Goal: Task Accomplishment & Management: Use online tool/utility

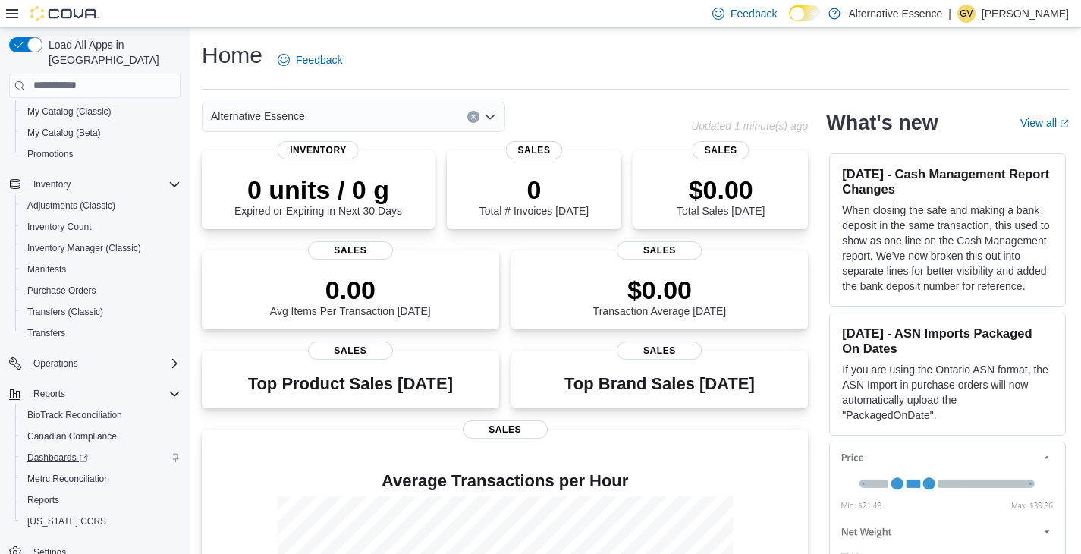
scroll to position [150, 0]
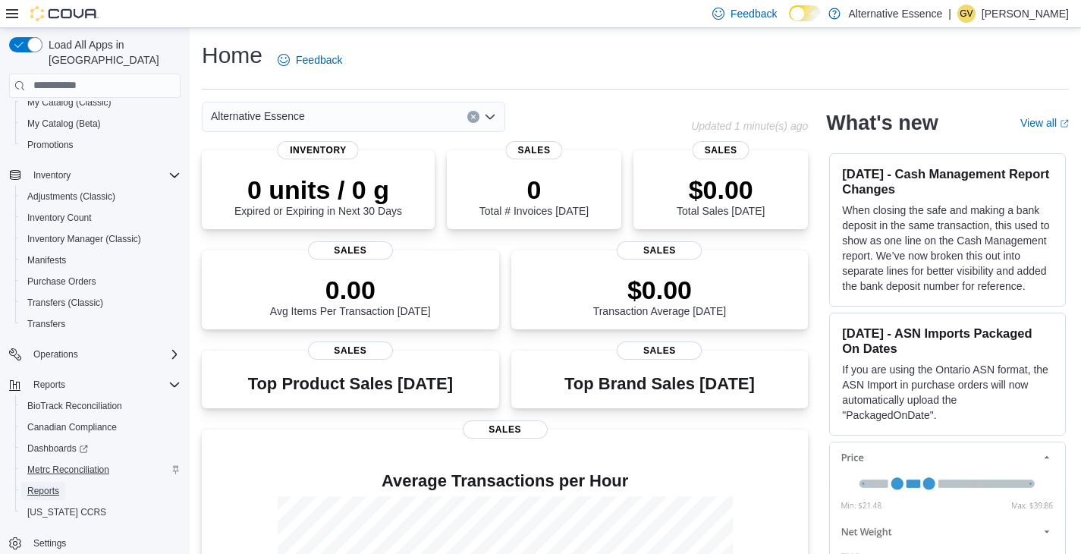
drag, startPoint x: 48, startPoint y: 470, endPoint x: 67, endPoint y: 447, distance: 29.6
click at [48, 485] on span "Reports" at bounding box center [43, 491] width 32 height 12
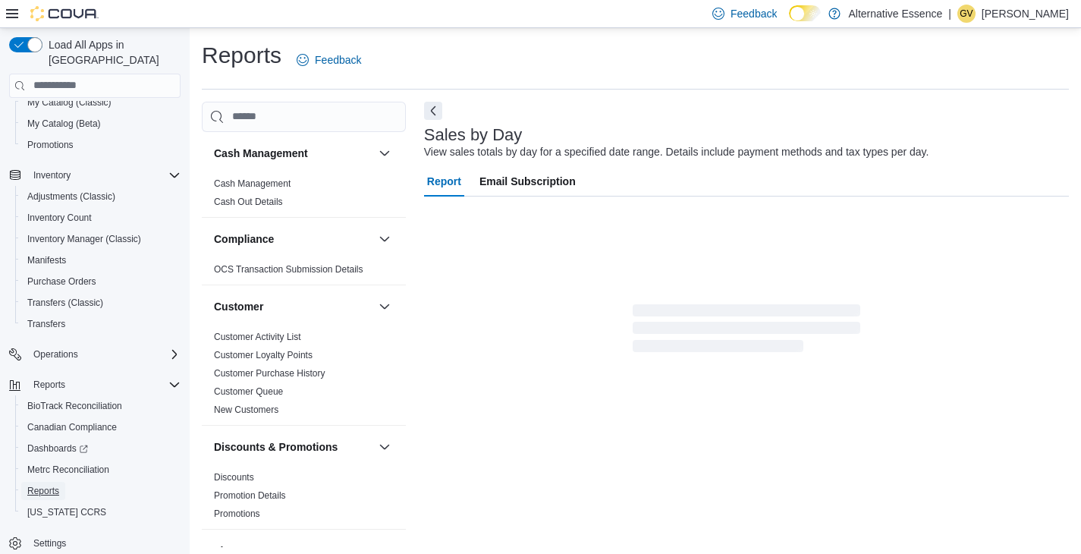
scroll to position [5, 0]
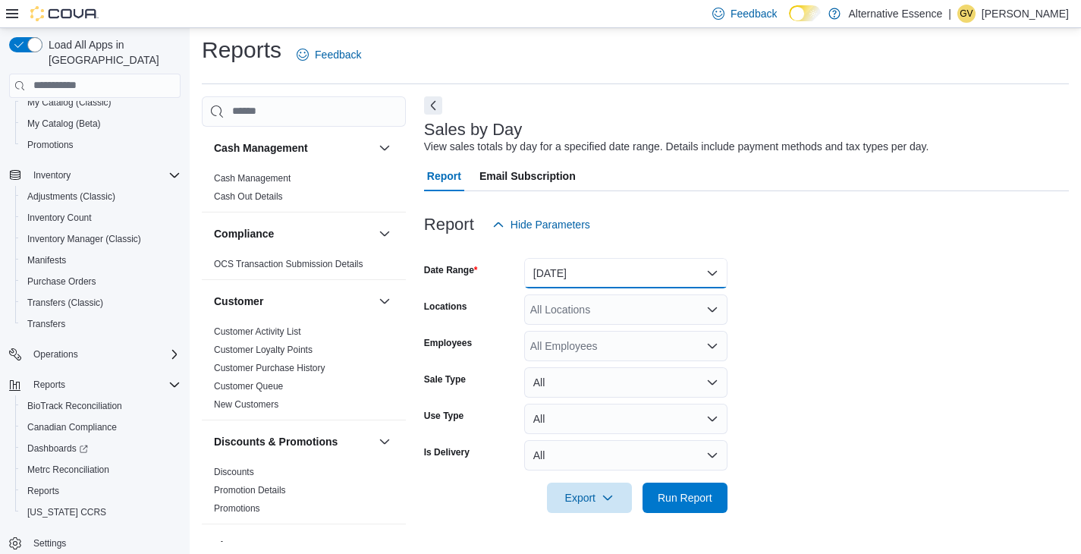
click at [629, 276] on button "Yesterday" at bounding box center [625, 273] width 203 height 30
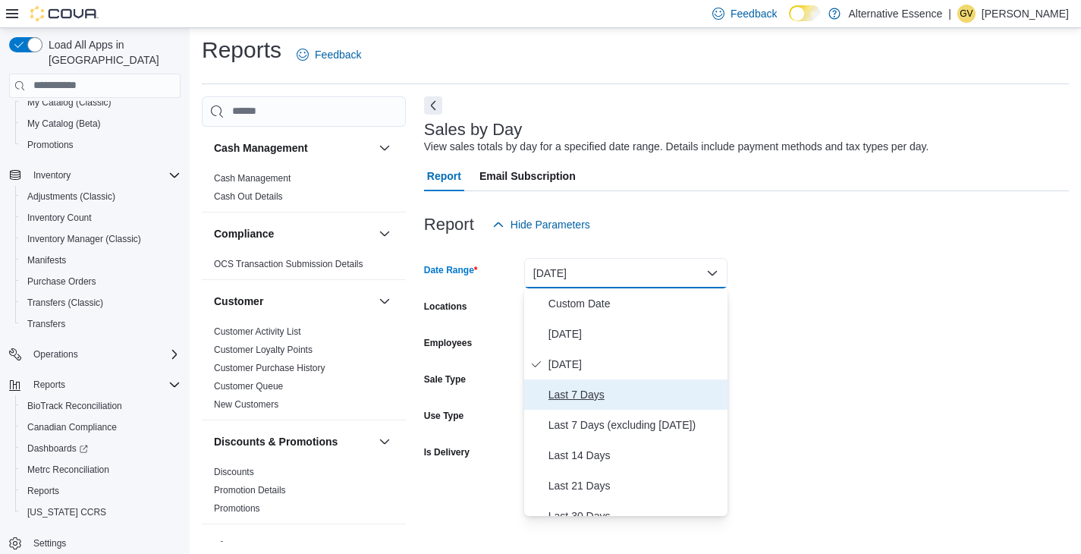
drag, startPoint x: 615, startPoint y: 391, endPoint x: 630, endPoint y: 414, distance: 28.0
click at [615, 391] on span "Last 7 Days" at bounding box center [634, 394] width 173 height 18
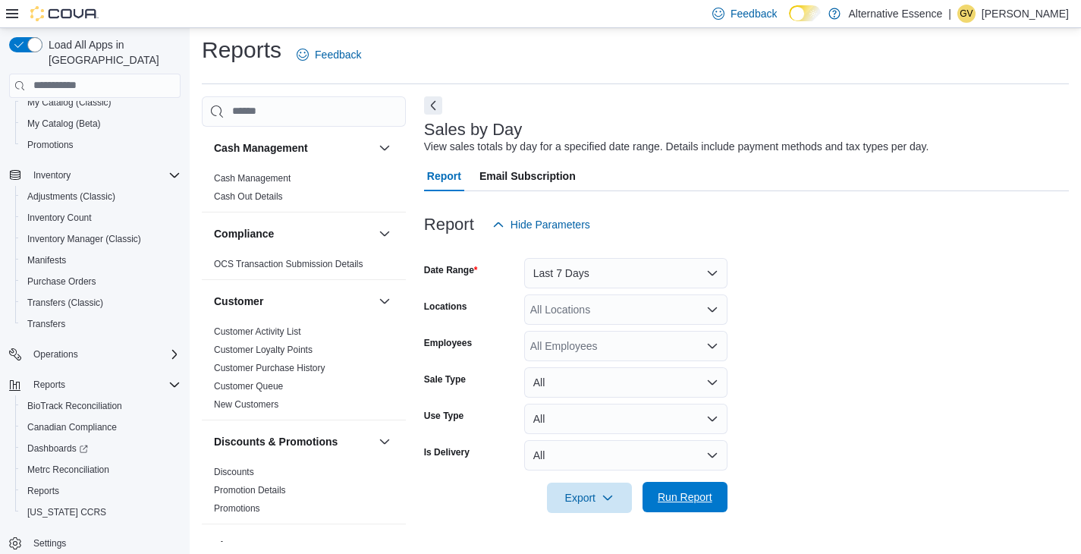
drag, startPoint x: 691, startPoint y: 500, endPoint x: 696, endPoint y: 483, distance: 18.2
click at [692, 500] on span "Run Report" at bounding box center [684, 496] width 55 height 15
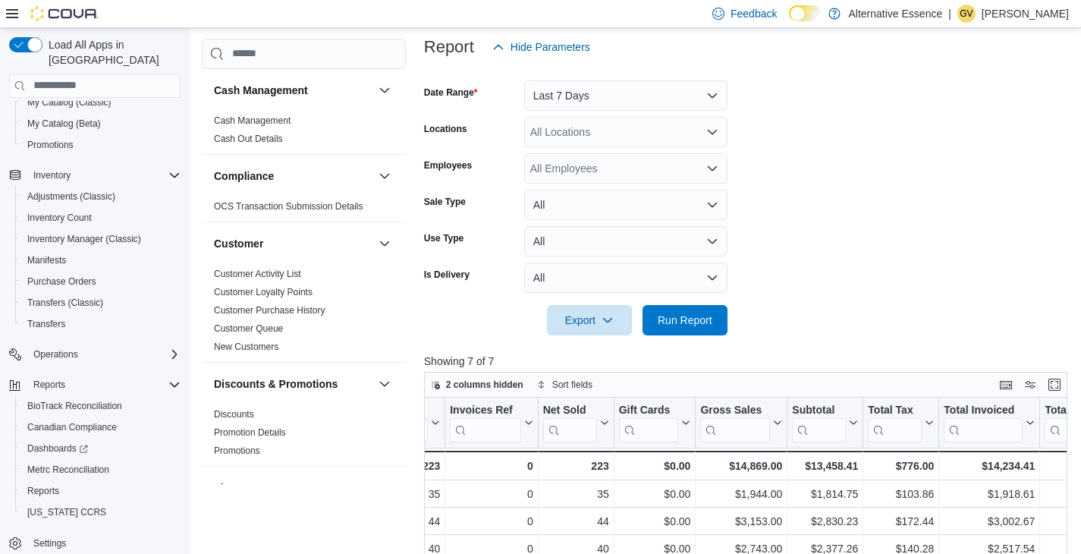
scroll to position [183, 0]
